Goal: Task Accomplishment & Management: Complete application form

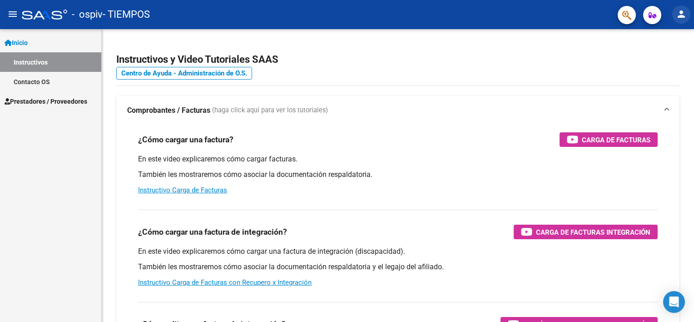
click at [679, 16] on mat-icon "person" at bounding box center [681, 14] width 11 height 11
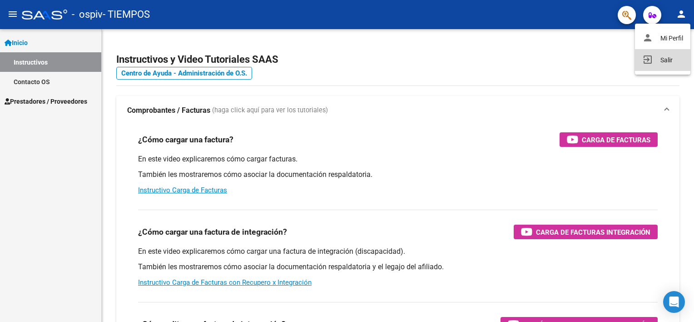
click at [664, 59] on button "exit_to_app Salir" at bounding box center [662, 60] width 55 height 22
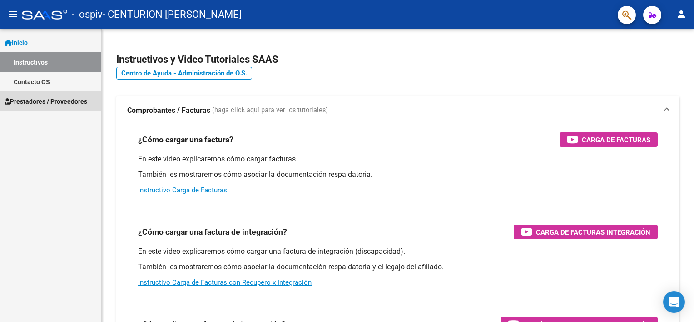
click at [35, 101] on span "Prestadores / Proveedores" at bounding box center [46, 101] width 83 height 10
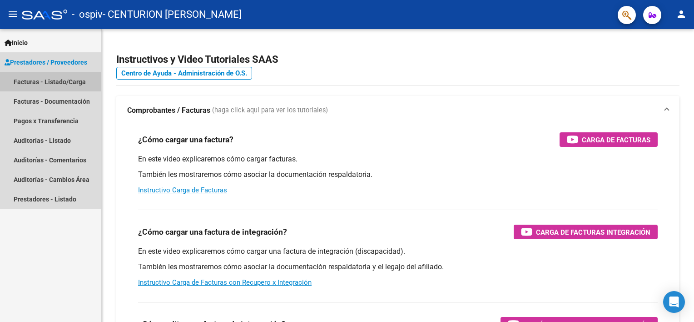
click at [49, 79] on link "Facturas - Listado/Carga" at bounding box center [50, 82] width 101 height 20
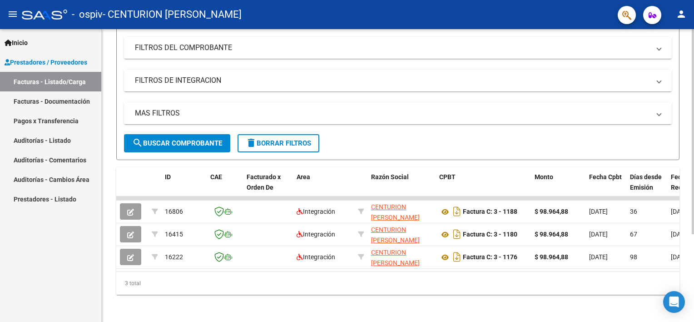
scroll to position [122, 0]
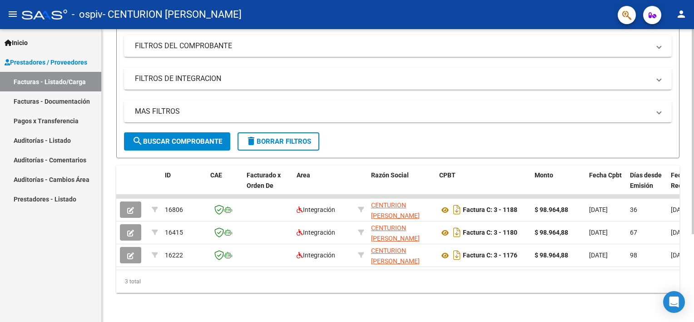
click at [689, 234] on div "Video tutorial PRESTADORES -> Listado de CPBTs Emitidos por Prestadores / Prove…" at bounding box center [399, 116] width 595 height 412
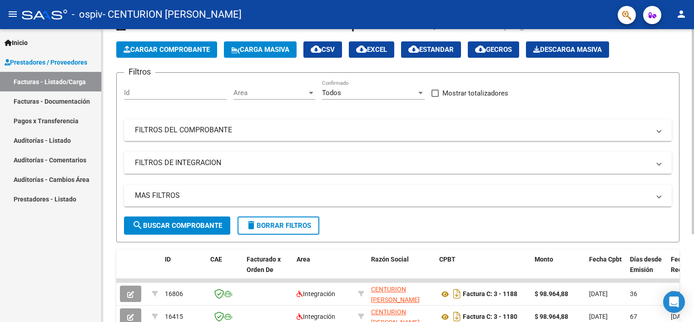
scroll to position [12, 0]
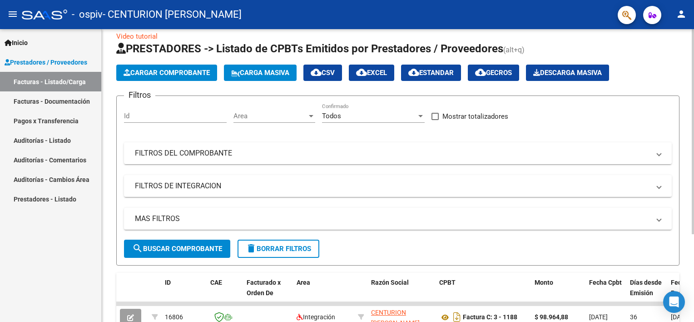
click at [694, 94] on div at bounding box center [693, 140] width 2 height 205
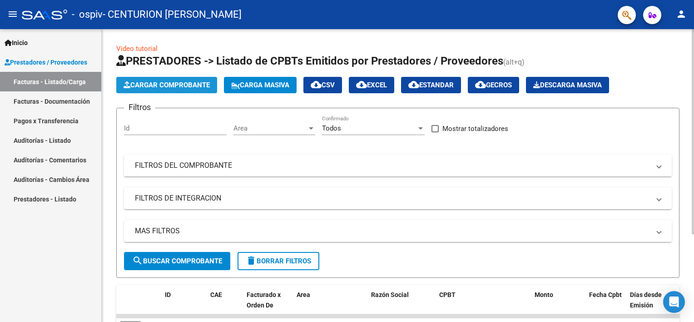
click at [147, 81] on span "Cargar Comprobante" at bounding box center [167, 85] width 86 height 8
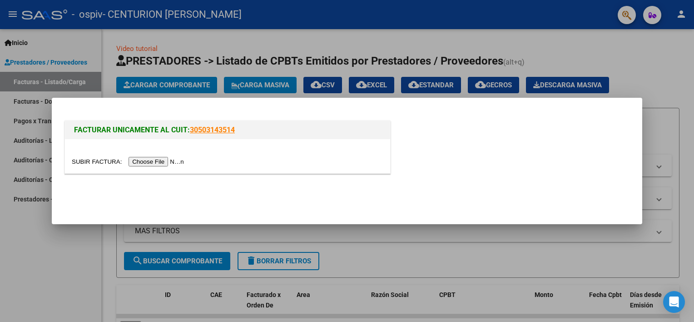
click at [149, 159] on input "file" at bounding box center [129, 162] width 115 height 10
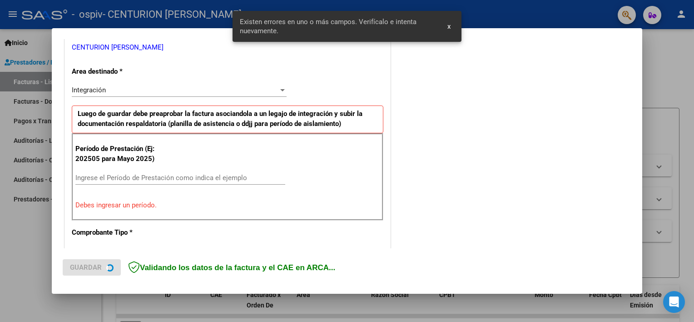
scroll to position [194, 0]
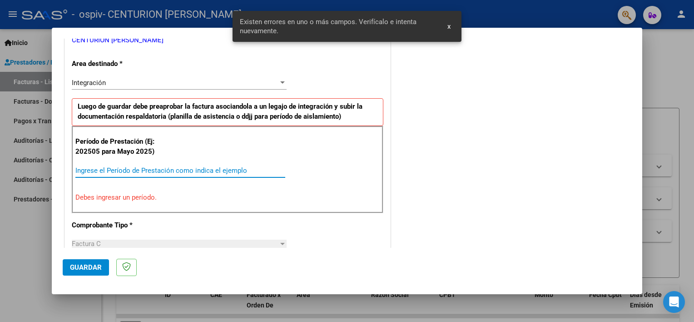
click at [158, 172] on input "Ingrese el Período de Prestación como indica el ejemplo" at bounding box center [180, 170] width 210 height 8
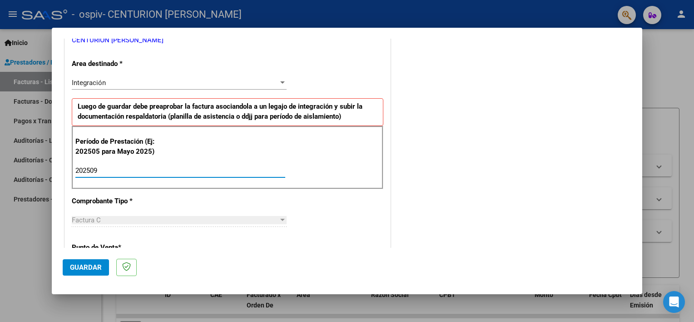
type input "202509"
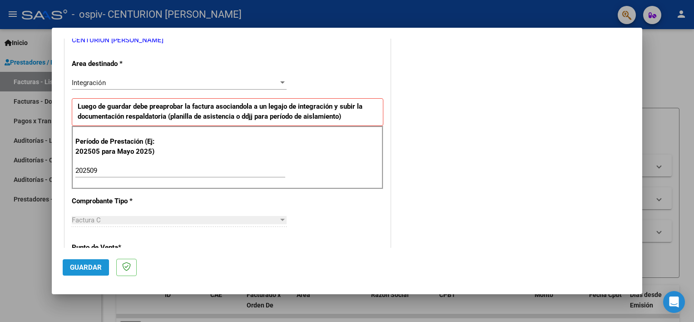
click at [70, 267] on span "Guardar" at bounding box center [86, 267] width 32 height 8
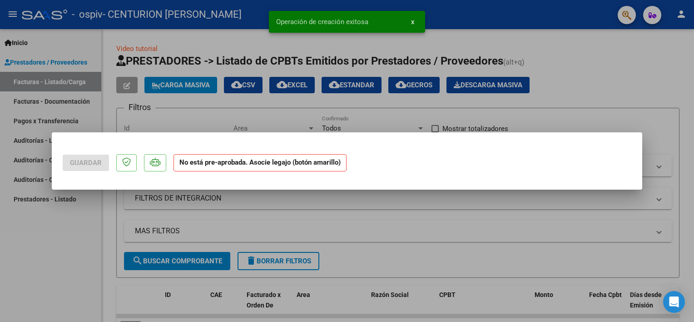
scroll to position [0, 0]
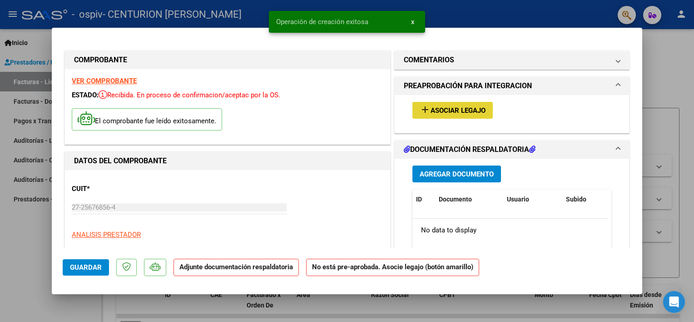
click at [431, 111] on span "Asociar Legajo" at bounding box center [458, 110] width 55 height 8
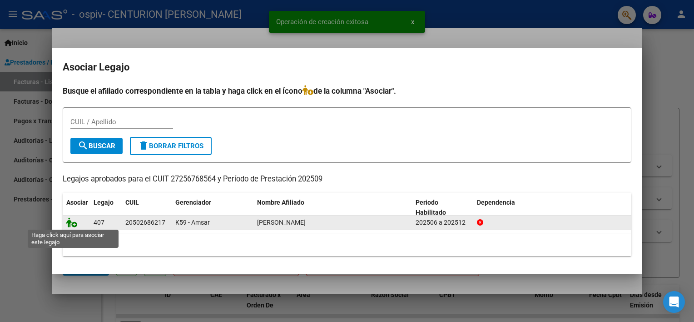
click at [73, 225] on icon at bounding box center [71, 222] width 11 height 10
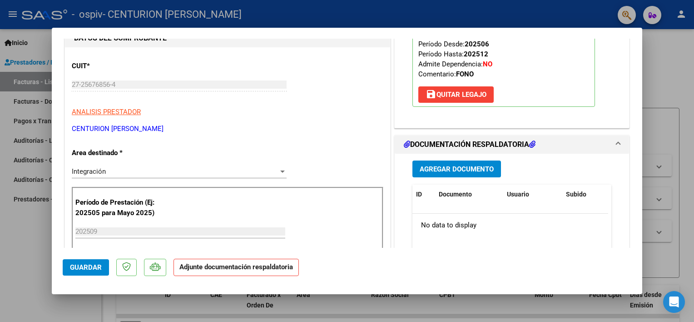
scroll to position [127, 0]
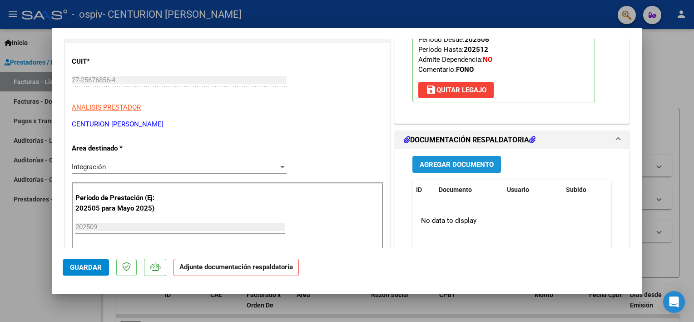
click at [434, 164] on span "Agregar Documento" at bounding box center [457, 164] width 74 height 8
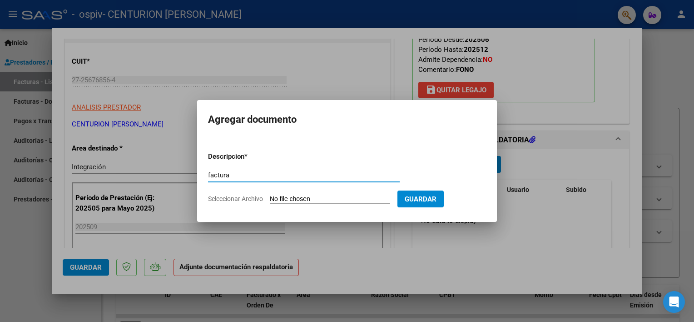
type input "factura"
click at [345, 197] on input "Seleccionar Archivo" at bounding box center [330, 199] width 120 height 9
type input "C:\fakepath\Karitathiagofactu09.pdf"
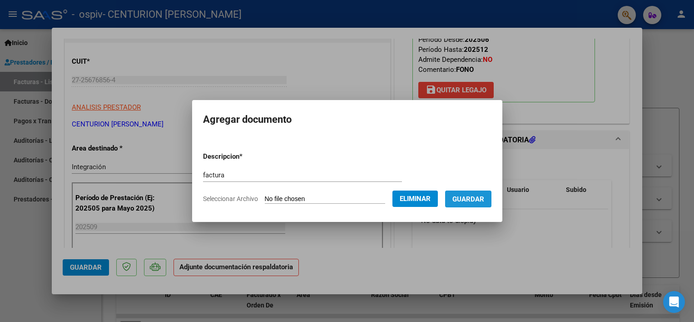
click at [467, 195] on span "Guardar" at bounding box center [468, 199] width 32 height 8
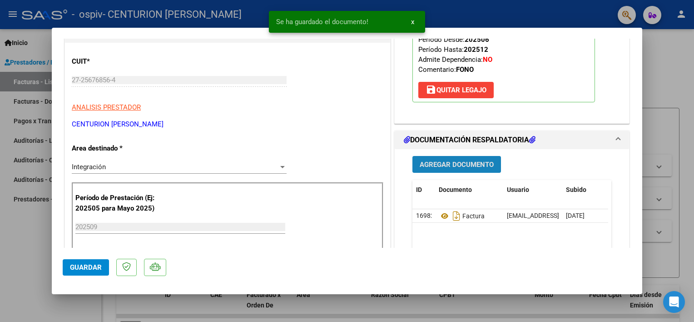
click at [450, 160] on span "Agregar Documento" at bounding box center [457, 164] width 74 height 8
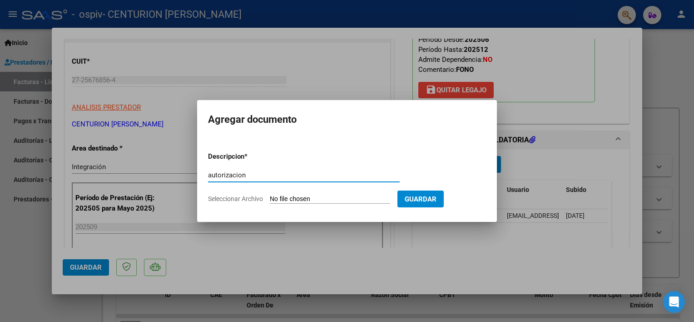
type input "autorizacion"
click at [353, 197] on input "Seleccionar Archivo" at bounding box center [330, 199] width 120 height 9
type input "C:\fakepath\AUTORIZACIONKARITA [PERSON_NAME] [DATE].pdf"
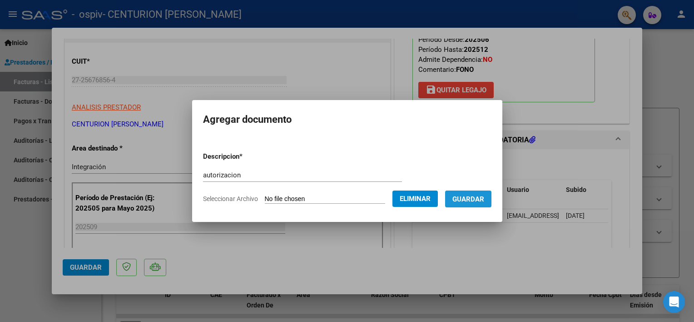
click at [485, 205] on button "Guardar" at bounding box center [468, 198] width 46 height 17
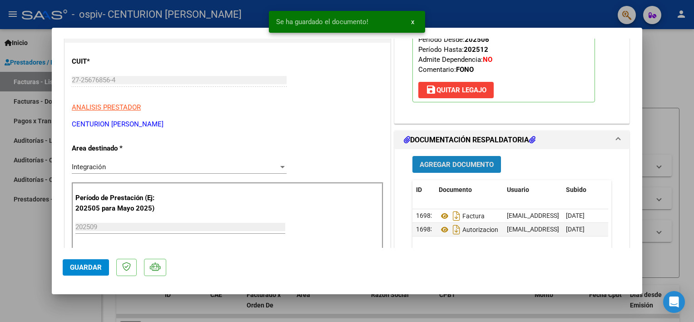
click at [467, 163] on span "Agregar Documento" at bounding box center [457, 164] width 74 height 8
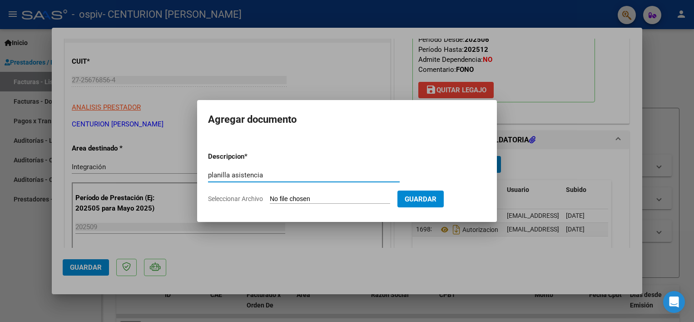
type input "planilla asistencia"
click at [287, 200] on input "Seleccionar Archivo" at bounding box center [330, 199] width 120 height 9
type input "C:\fakepath\planilla [PERSON_NAME] planilla [DATE] fono.pdf"
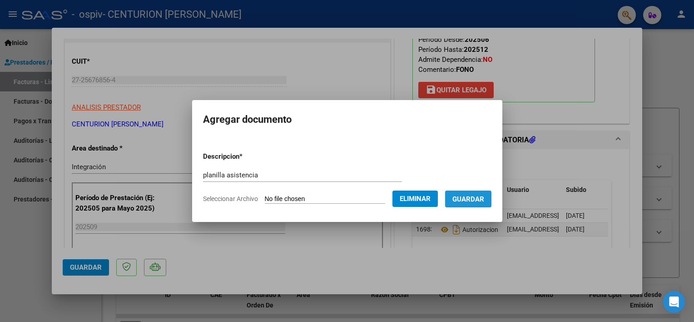
click at [479, 198] on span "Guardar" at bounding box center [468, 199] width 32 height 8
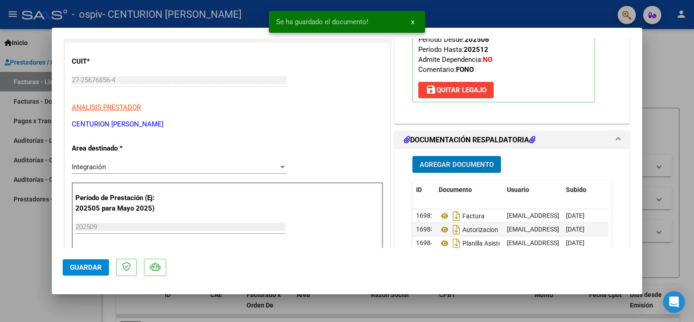
click at [93, 263] on span "Guardar" at bounding box center [86, 267] width 32 height 8
click at [38, 244] on div at bounding box center [347, 161] width 694 height 322
type input "$ 0,00"
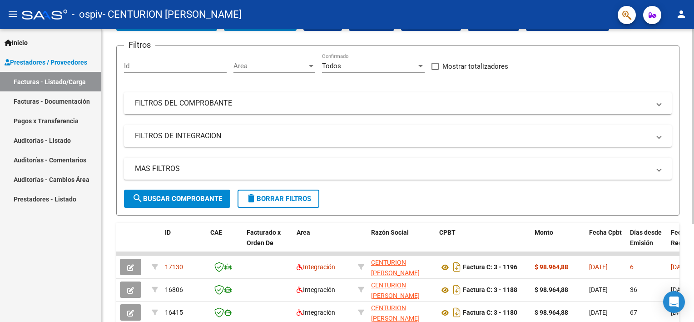
scroll to position [66, 0]
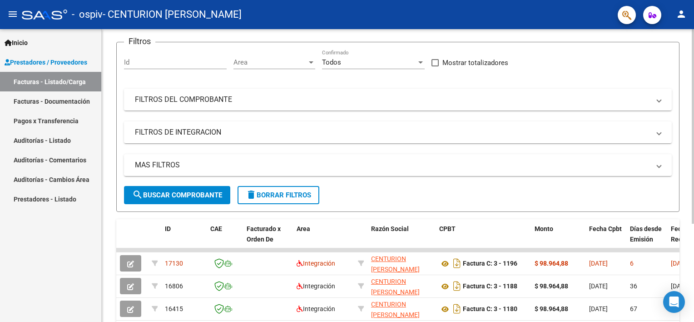
click at [685, 246] on div "Video tutorial PRESTADORES -> Listado de CPBTs Emitidos por Prestadores / Prove…" at bounding box center [399, 180] width 595 height 435
